Goal: Contribute content: Contribute content

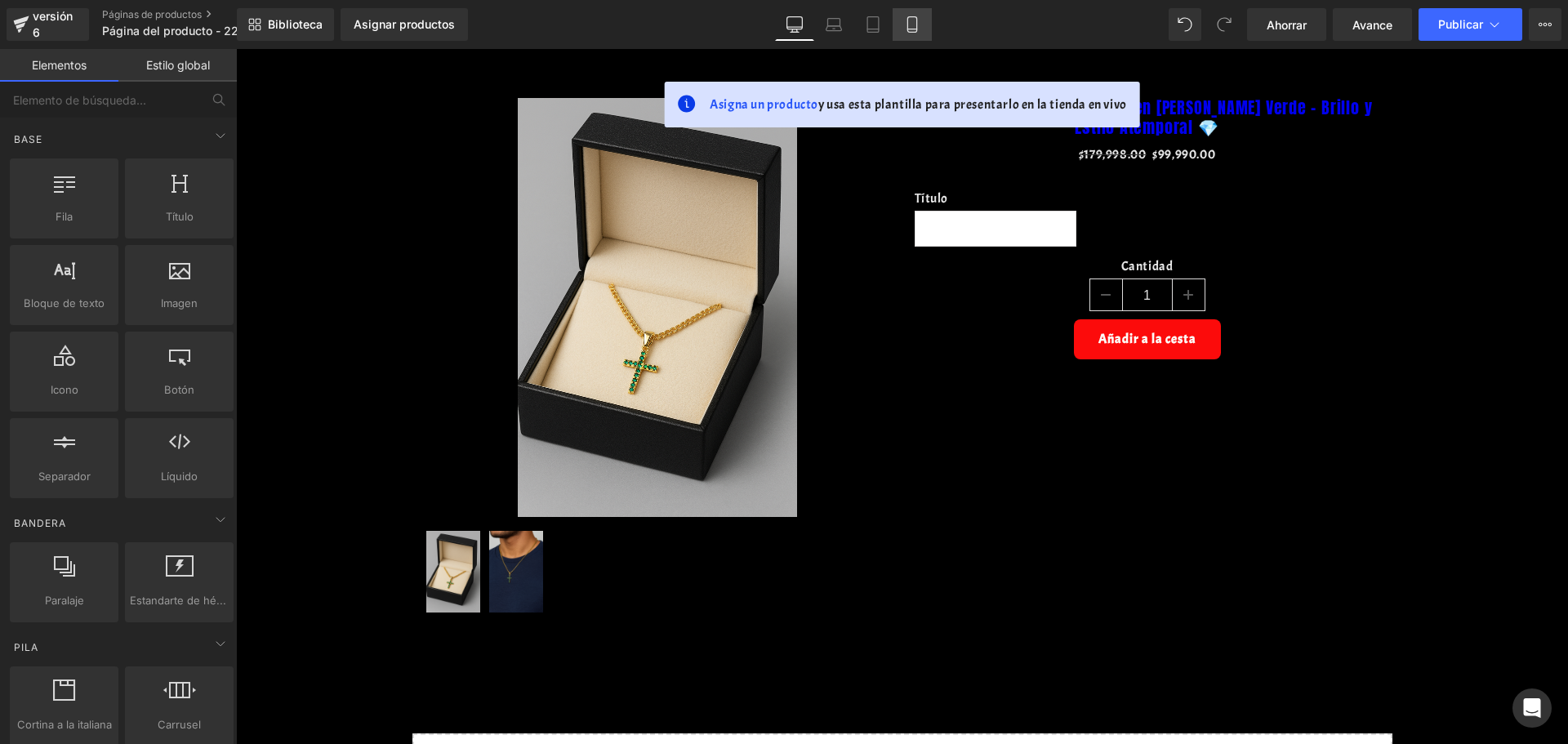
click at [907, 22] on icon at bounding box center [912, 23] width 16 height 16
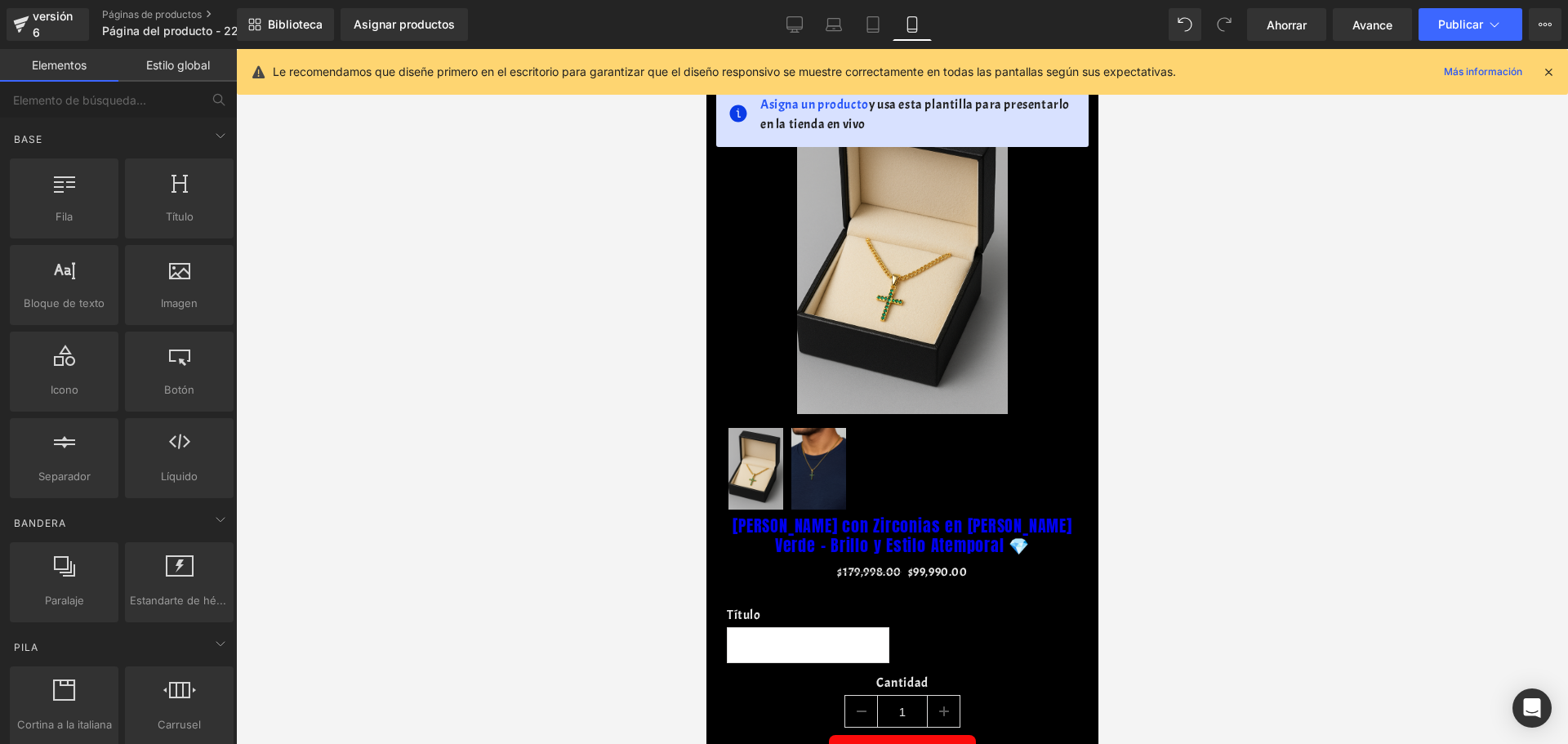
click at [1553, 67] on icon at bounding box center [1548, 72] width 15 height 15
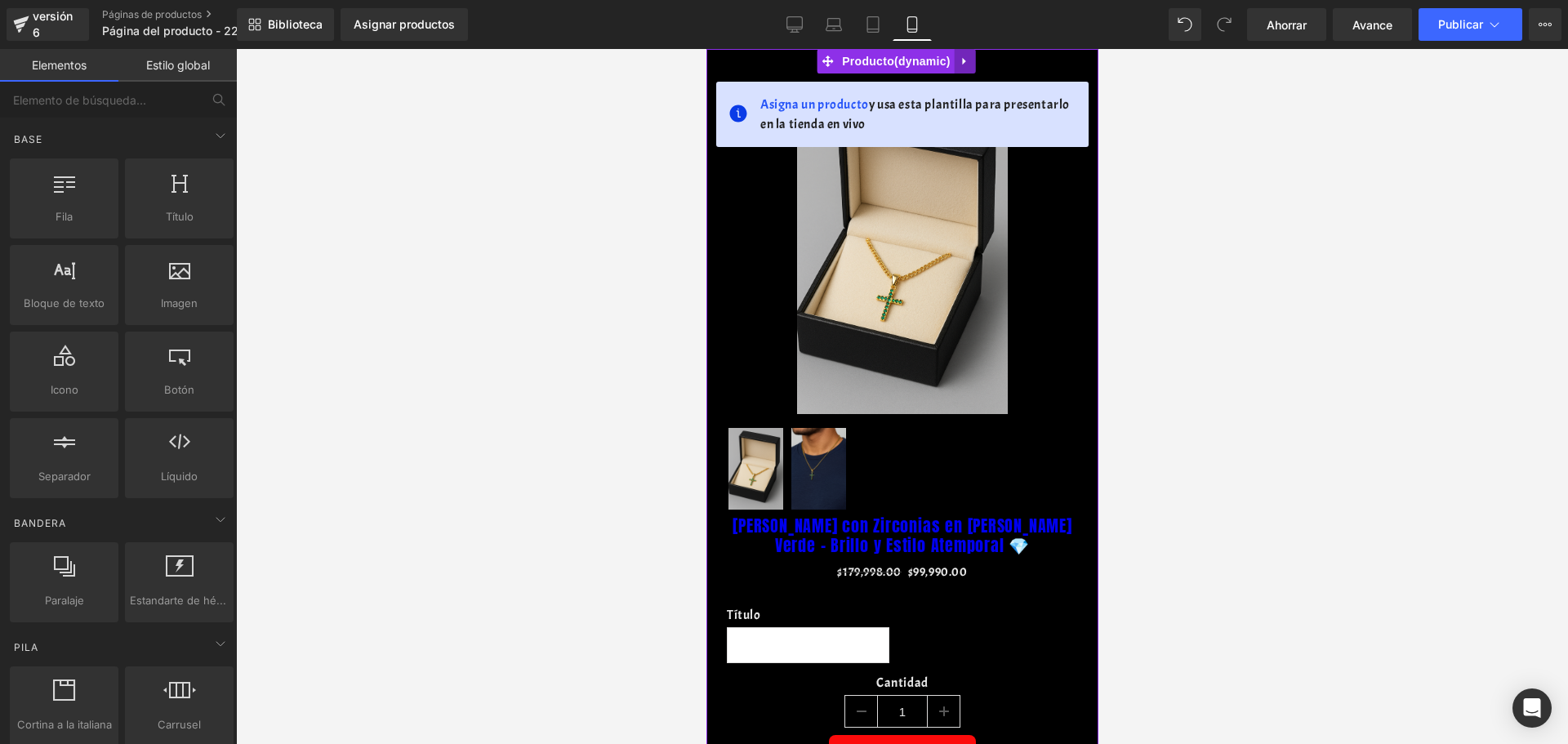
click at [962, 60] on icon at bounding box center [963, 62] width 3 height 7
click at [976, 59] on icon at bounding box center [975, 61] width 11 height 11
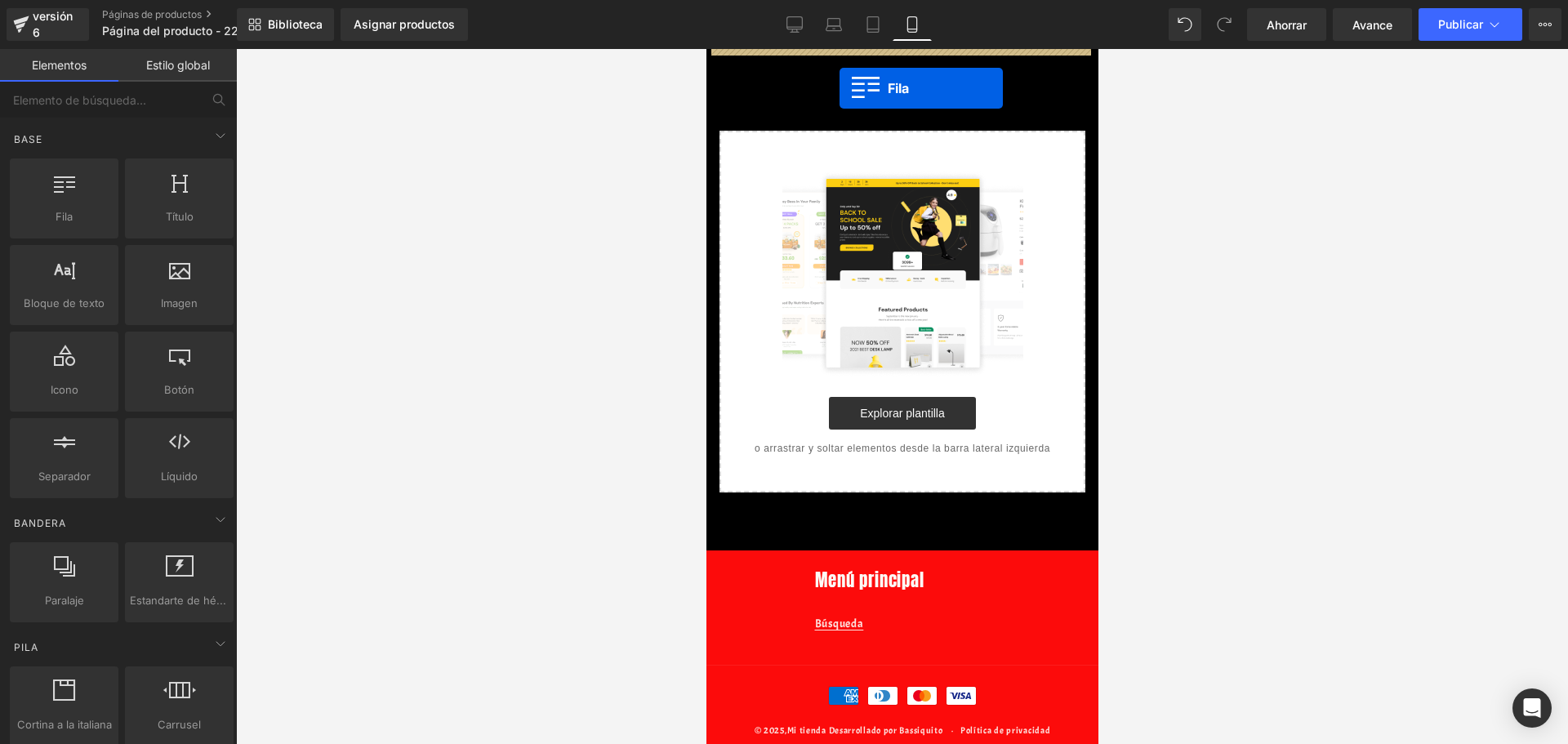
drag, startPoint x: 761, startPoint y: 256, endPoint x: 834, endPoint y: 89, distance: 182.3
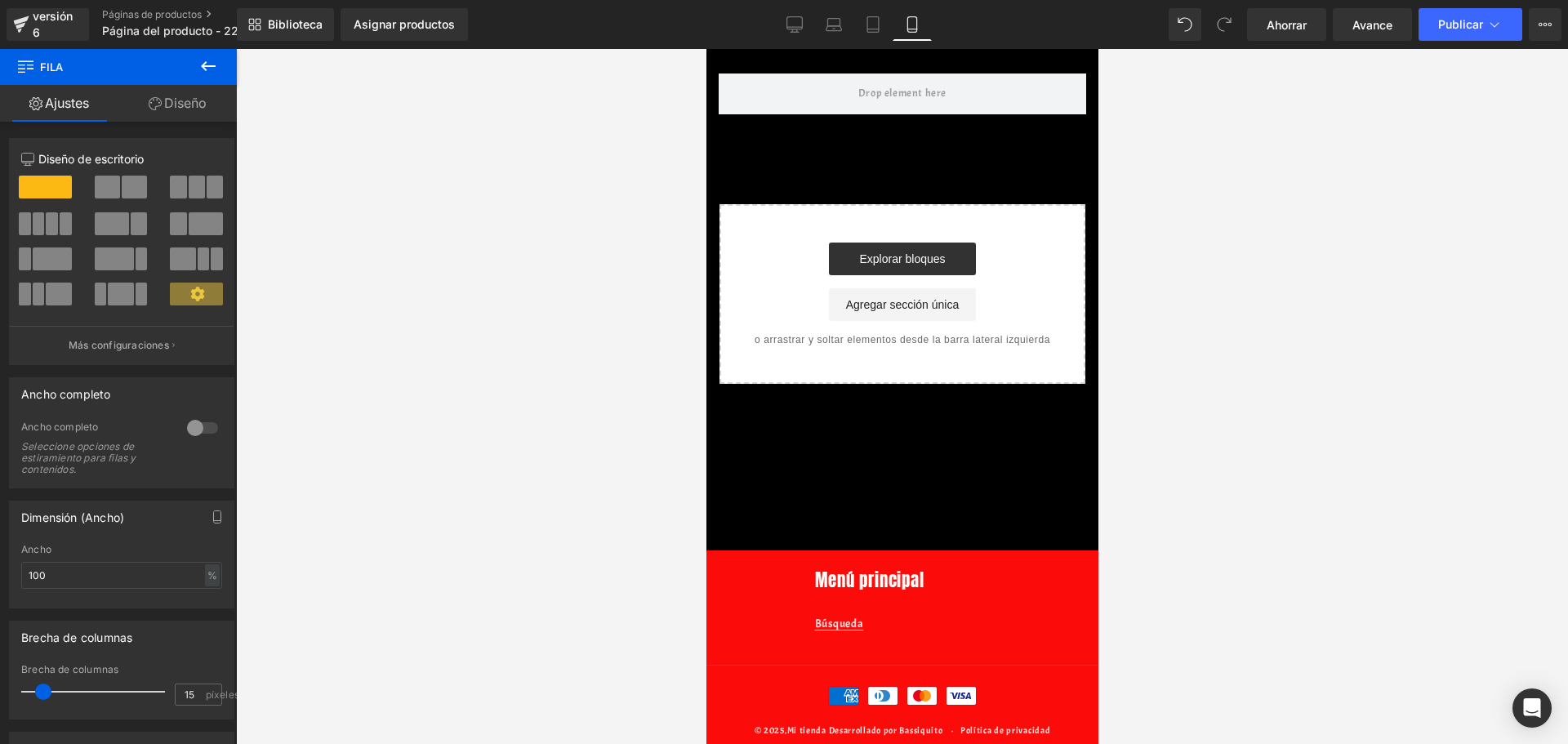
click at [202, 62] on icon at bounding box center [208, 65] width 20 height 20
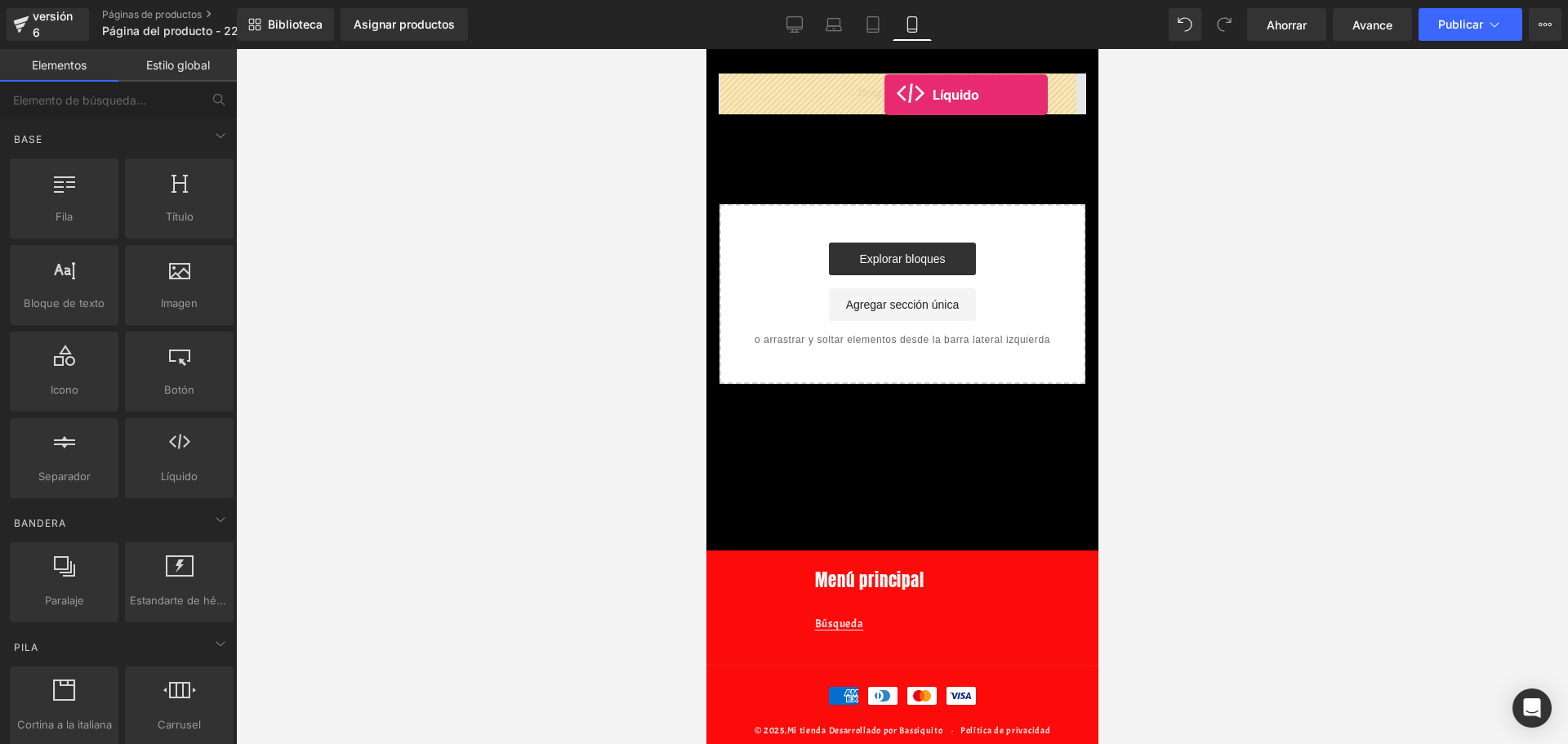
drag, startPoint x: 885, startPoint y: 520, endPoint x: 884, endPoint y: 94, distance: 426.0
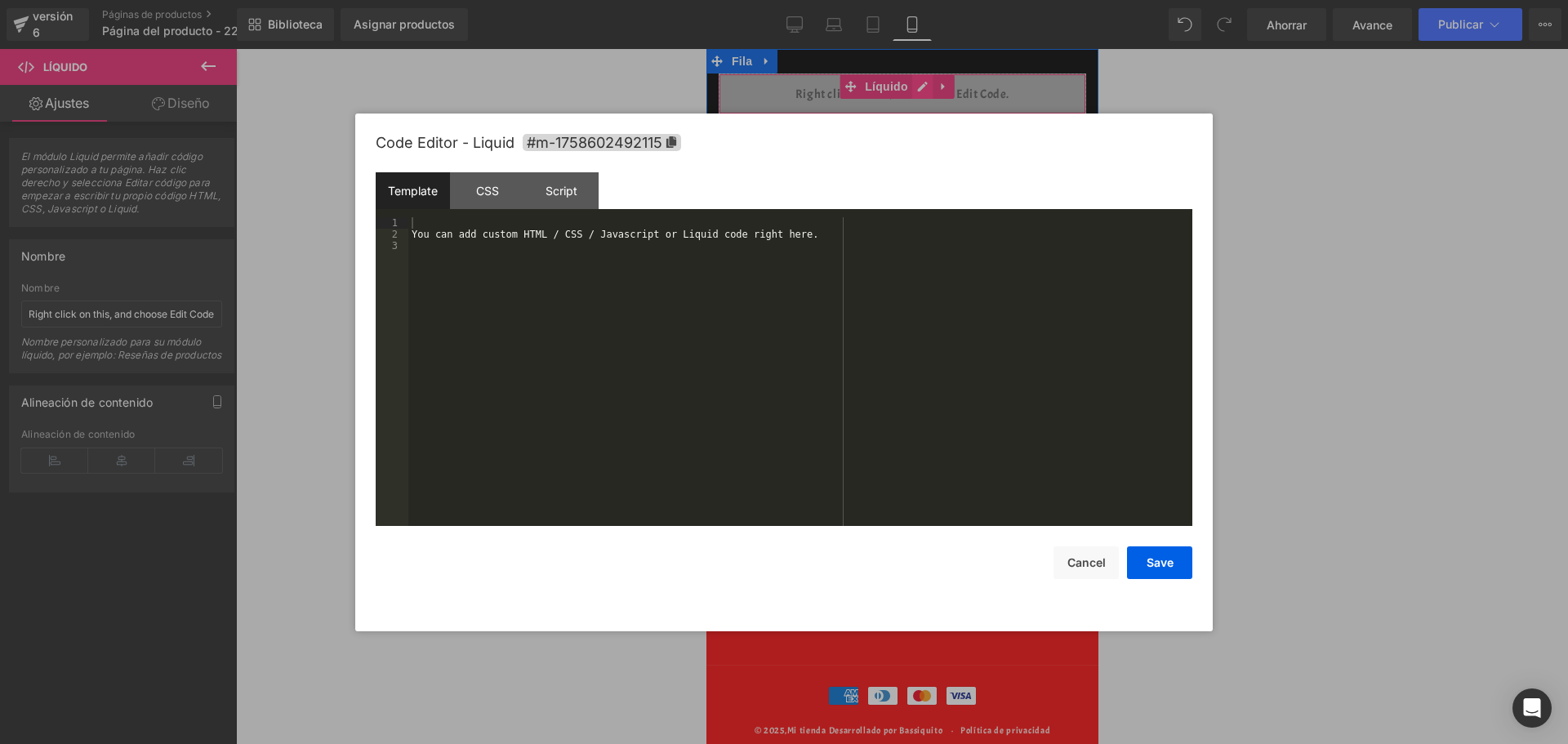
click at [921, 87] on div "Líquido" at bounding box center [901, 94] width 367 height 41
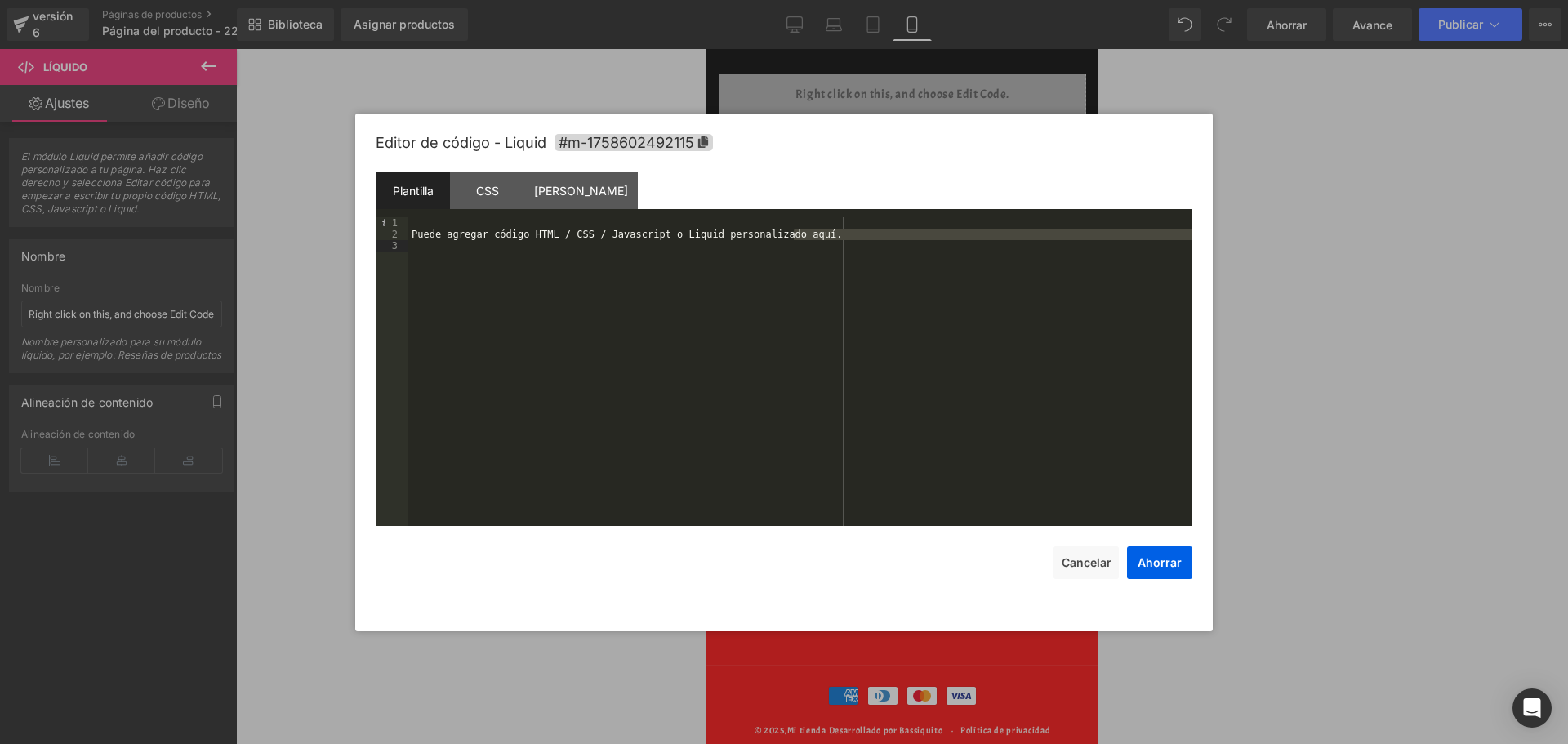
drag, startPoint x: 834, startPoint y: 236, endPoint x: 855, endPoint y: 239, distance: 21.2
click at [861, 241] on div "Puede agregar código HTML / CSS / Javascript o Liquid personalizado aquí." at bounding box center [800, 382] width 784 height 332
click at [826, 236] on div "Puede agregar código HTML / CSS / Javascript o Liquid personalizado aquí." at bounding box center [800, 371] width 784 height 308
drag, startPoint x: 810, startPoint y: 235, endPoint x: 818, endPoint y: 236, distance: 8.1
click at [811, 236] on div "Puede agregar código HTML / CSS / Javascript o Liquid personalizado aquí." at bounding box center [800, 382] width 784 height 332
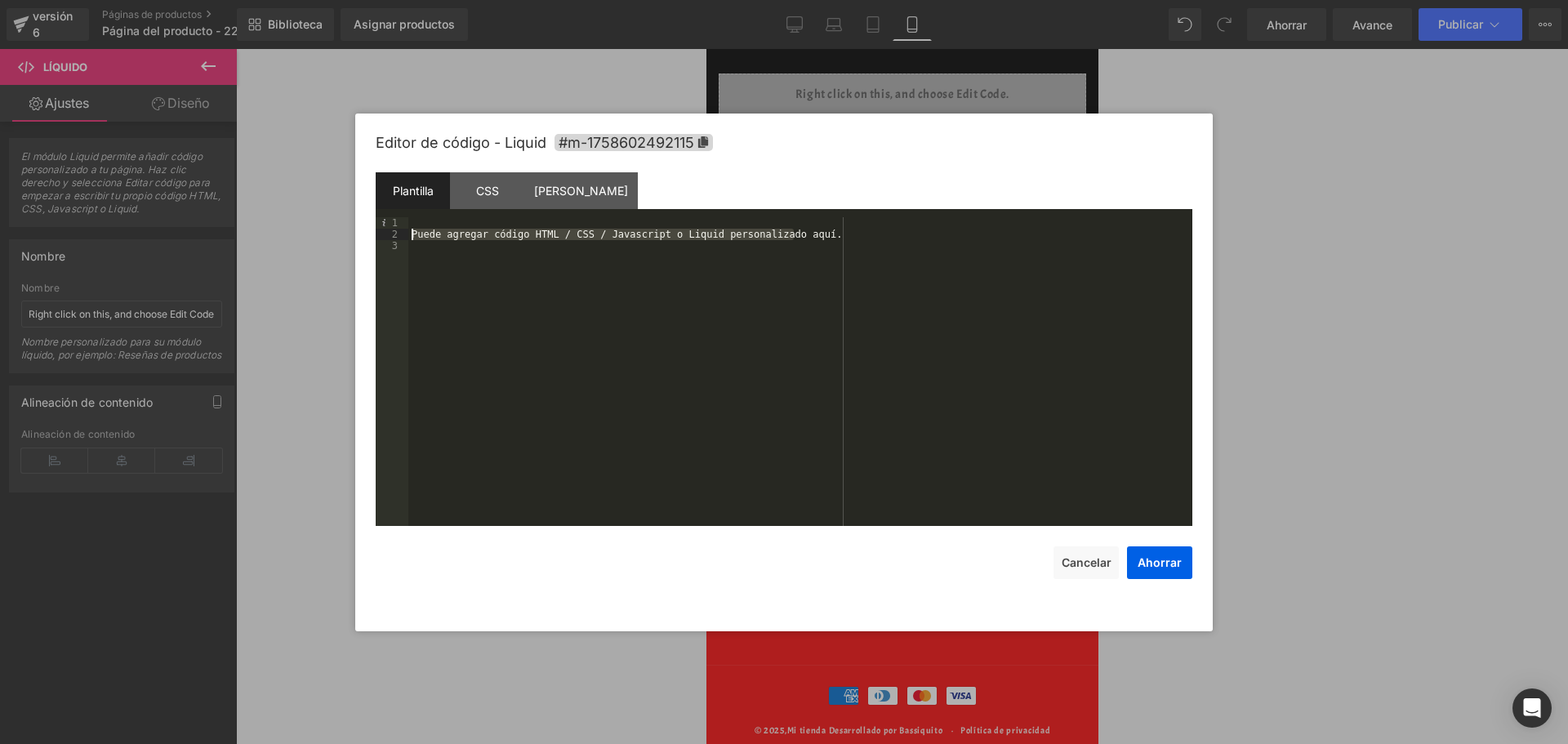
drag, startPoint x: 821, startPoint y: 235, endPoint x: 414, endPoint y: 233, distance: 407.0
click at [414, 233] on div "Puede agregar código HTML / CSS / Javascript o Liquid personalizado aquí." at bounding box center [800, 382] width 784 height 332
click at [502, 236] on div at bounding box center [800, 382] width 784 height 332
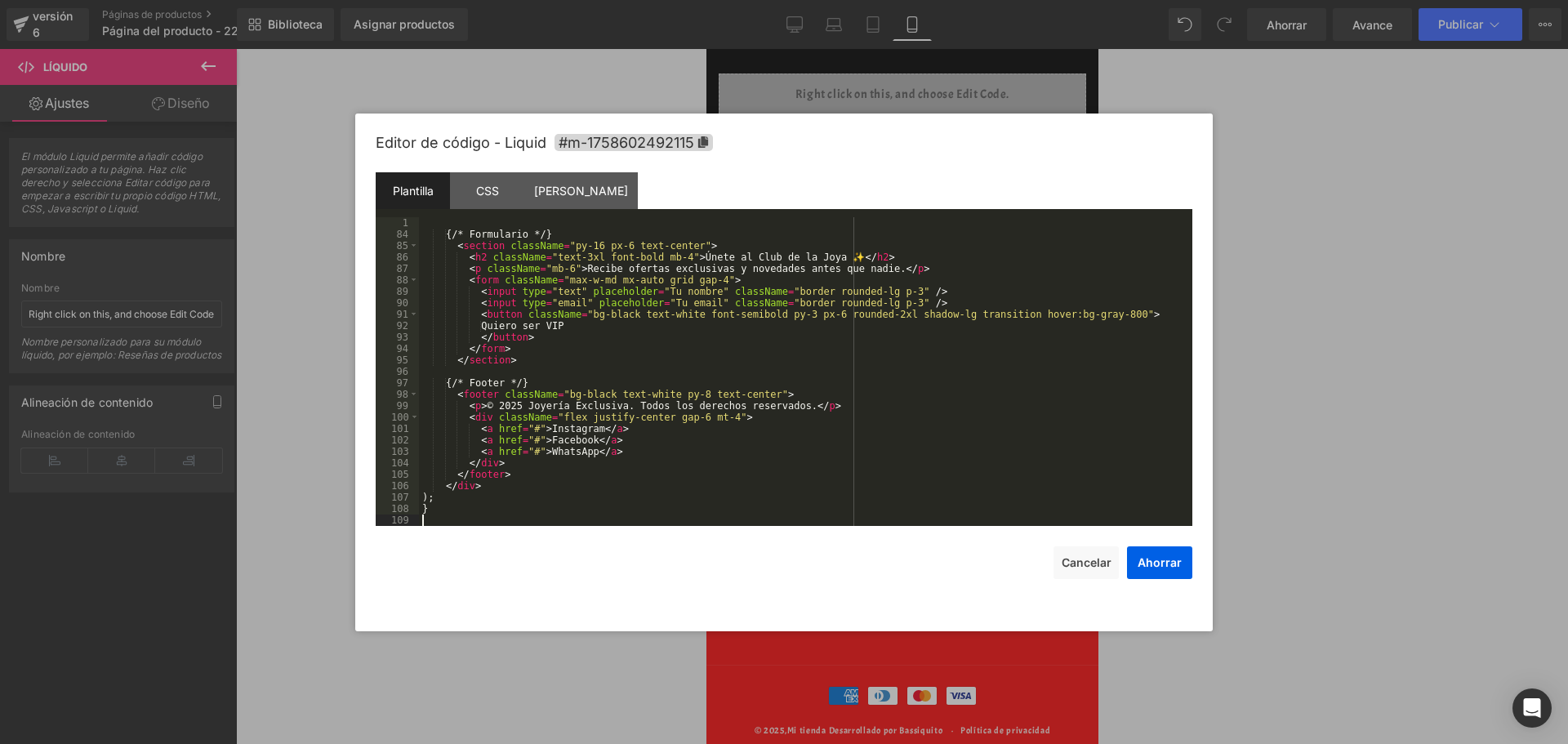
scroll to position [937, 0]
click at [1179, 572] on button "Ahorrar" at bounding box center [1159, 562] width 65 height 33
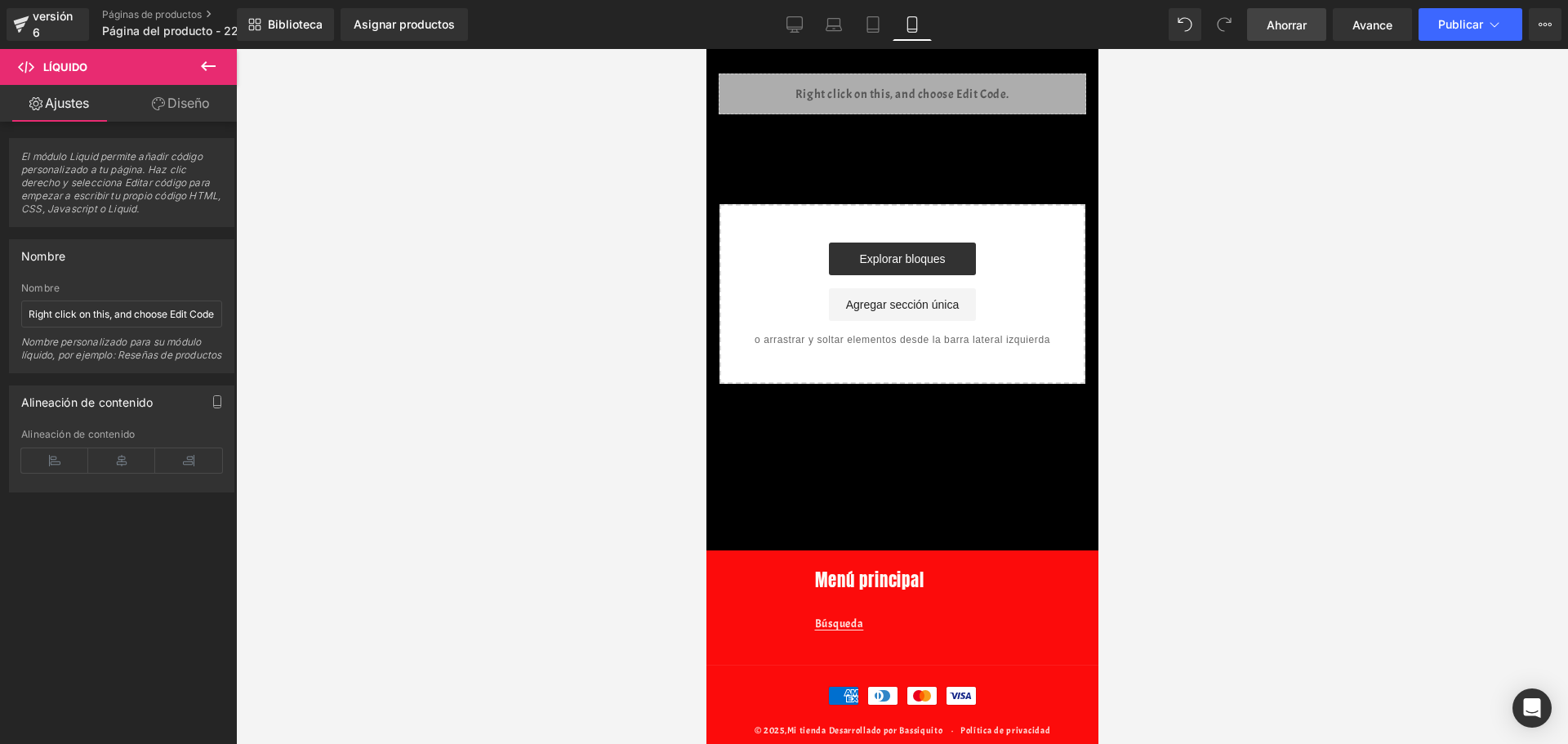
click at [1274, 23] on font "Ahorrar" at bounding box center [1287, 24] width 40 height 14
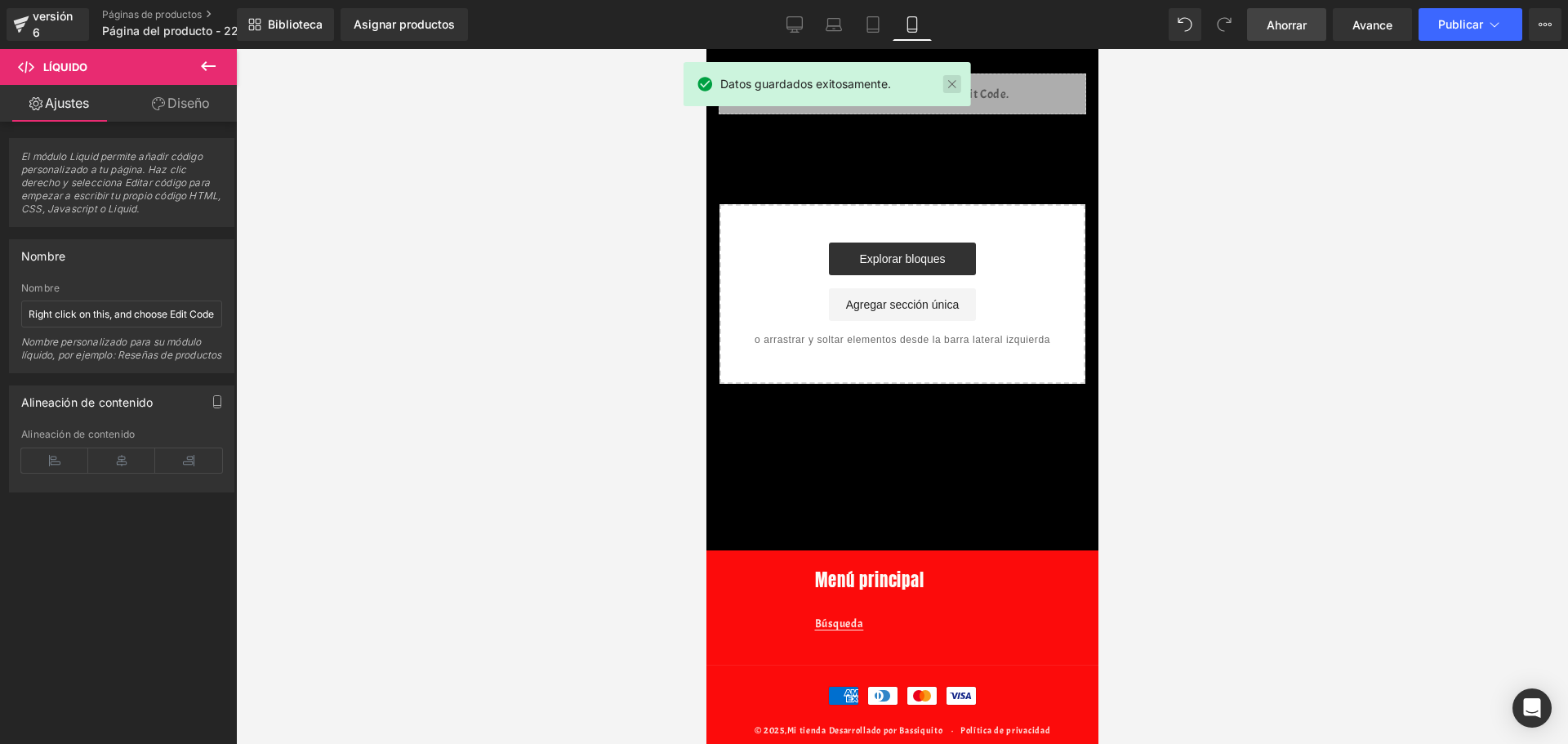
click at [951, 80] on link at bounding box center [952, 83] width 18 height 18
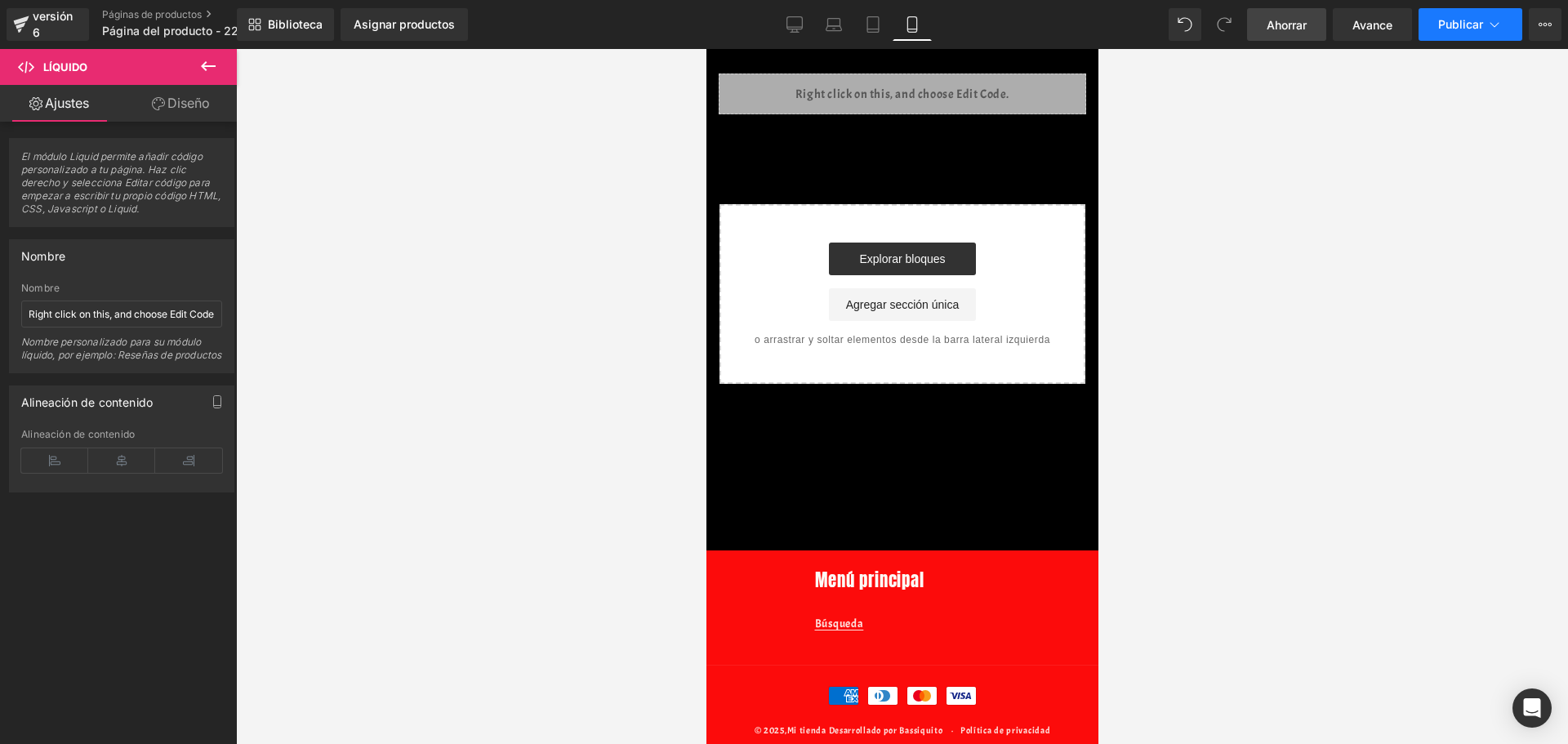
click at [1465, 32] on button "Publicar" at bounding box center [1470, 24] width 104 height 33
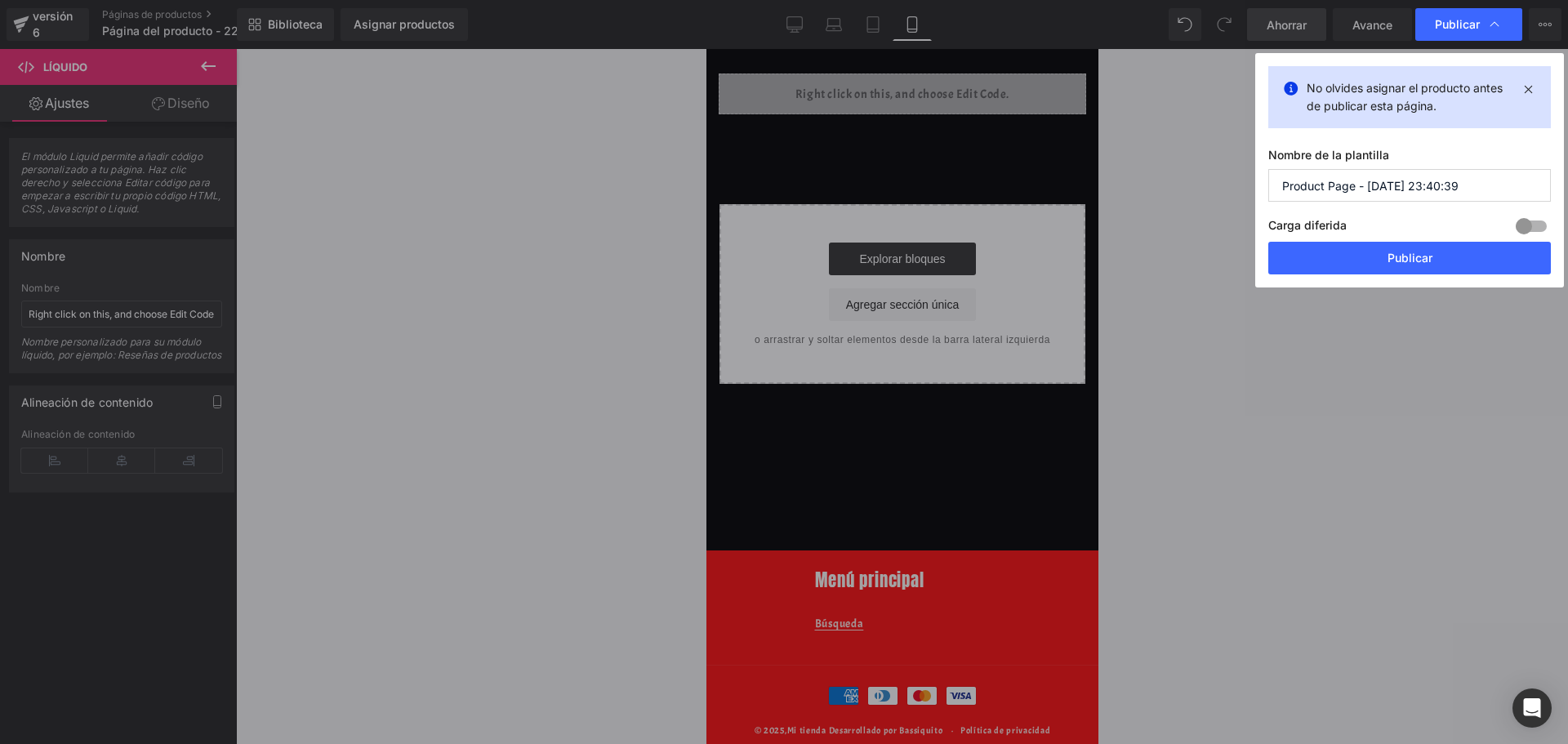
drag, startPoint x: 1480, startPoint y: 184, endPoint x: 1021, endPoint y: 217, distance: 460.2
click at [1021, 217] on div "Publicar No olvides asignar el producto antes de publicar esta página. Nombre d…" at bounding box center [784, 372] width 1568 height 744
type input "[PERSON_NAME]"
click at [1392, 262] on font "Publicar" at bounding box center [1410, 257] width 45 height 14
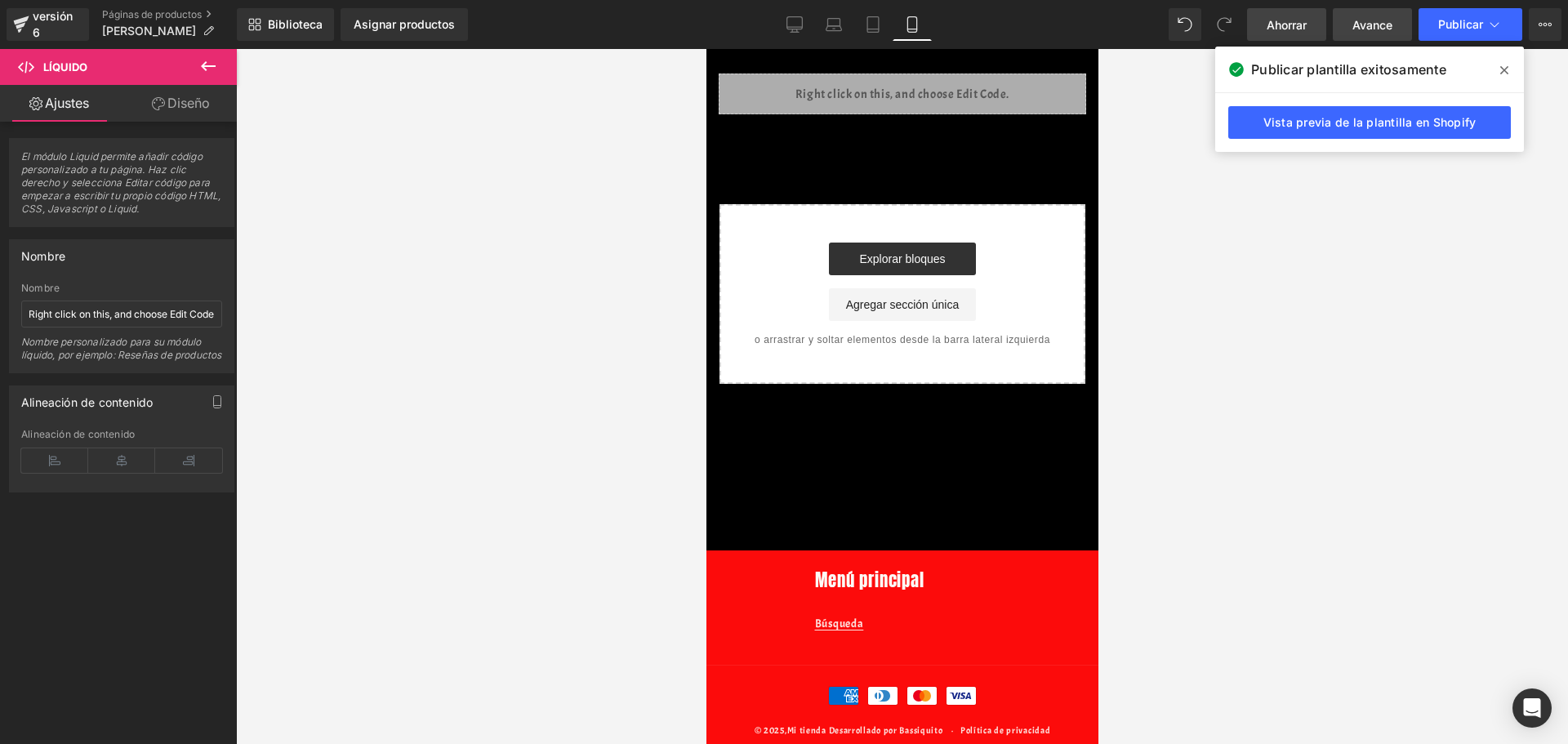
click at [1377, 35] on link "Avance" at bounding box center [1372, 24] width 79 height 33
